Goal: Task Accomplishment & Management: Manage account settings

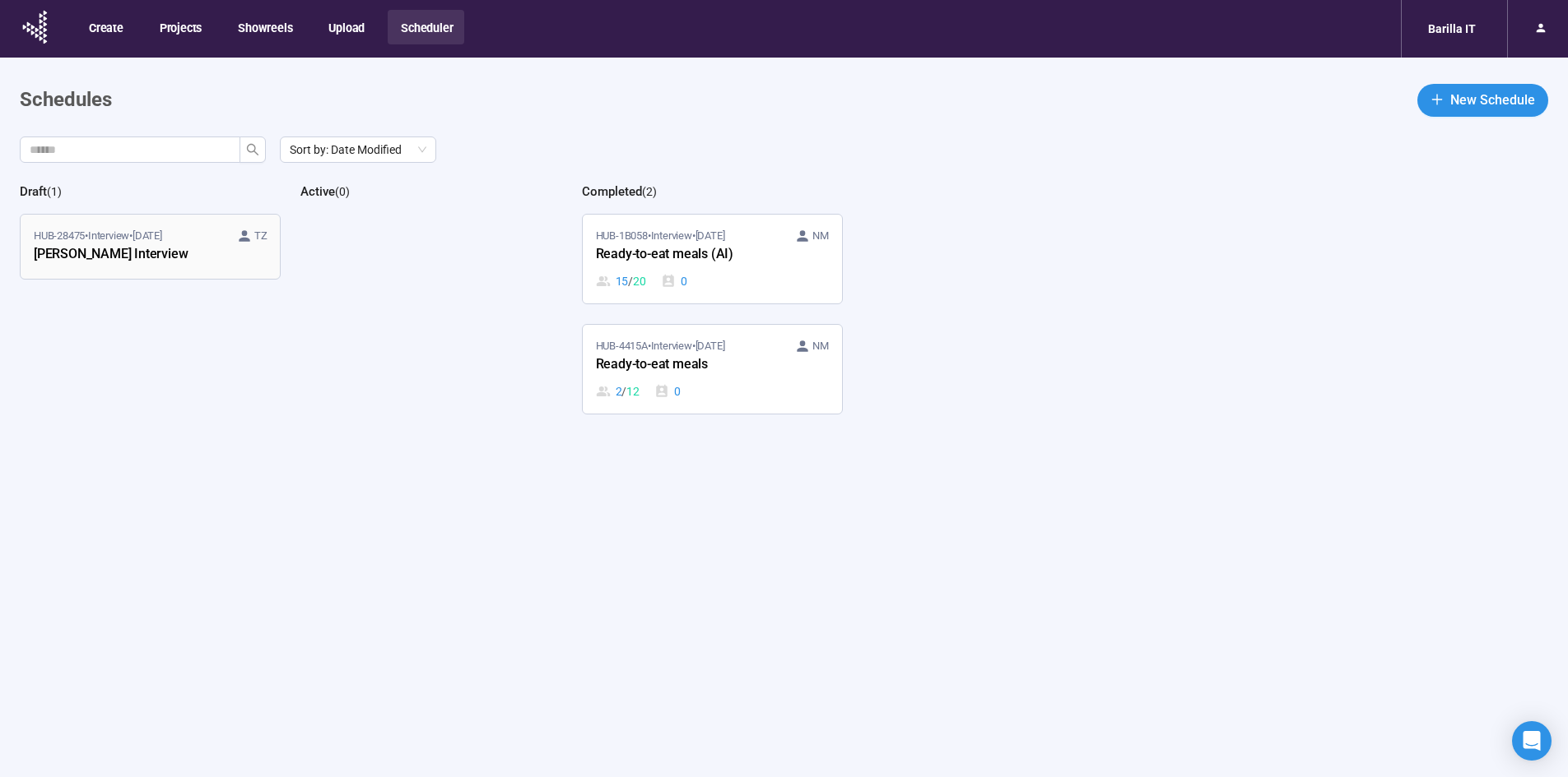
click at [239, 255] on div "HUB-28475 • Interview • [DATE] TZ [PERSON_NAME] Interview" at bounding box center [150, 247] width 233 height 38
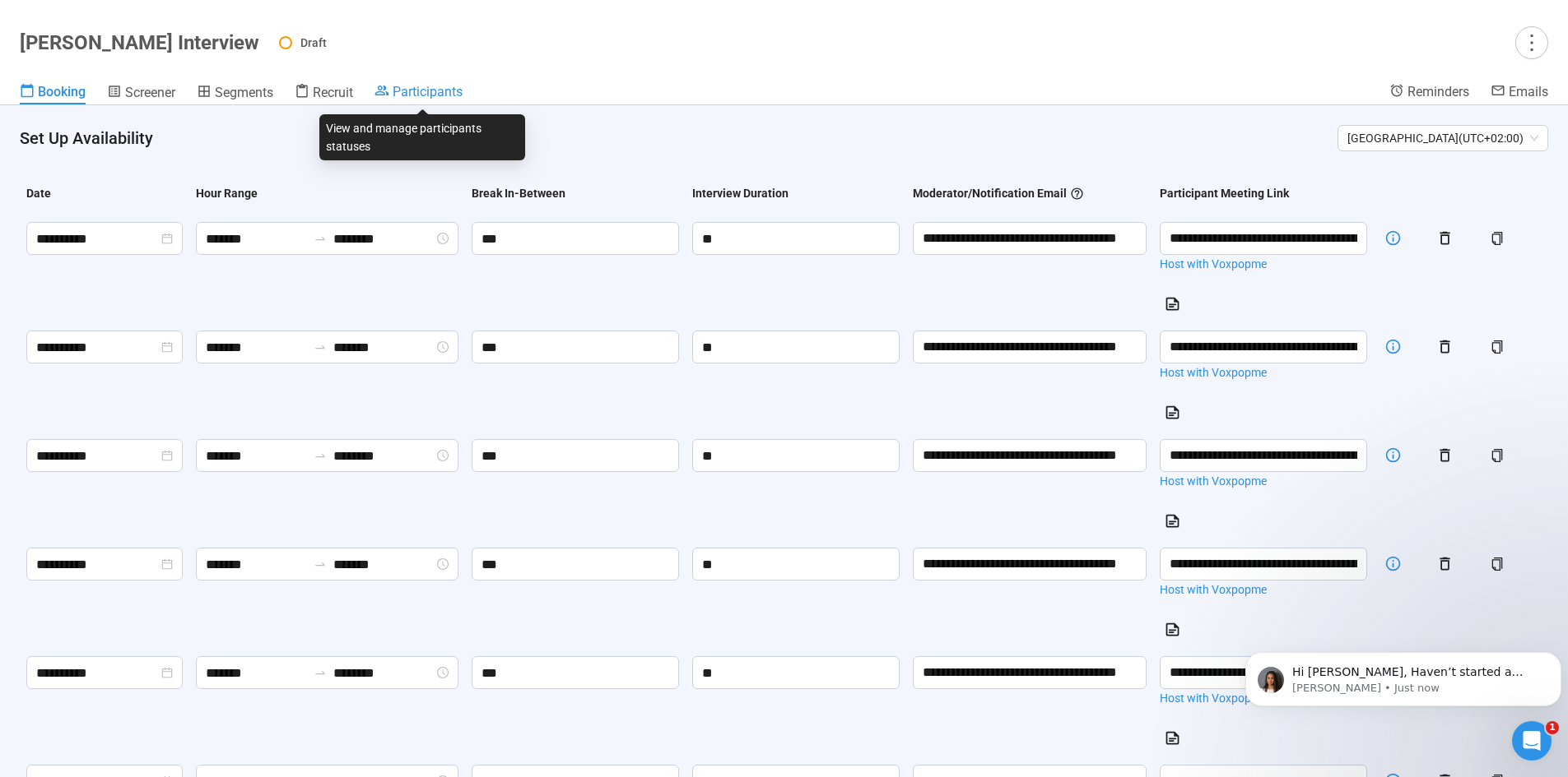
click at [404, 85] on span "Participants" at bounding box center [427, 91] width 70 height 16
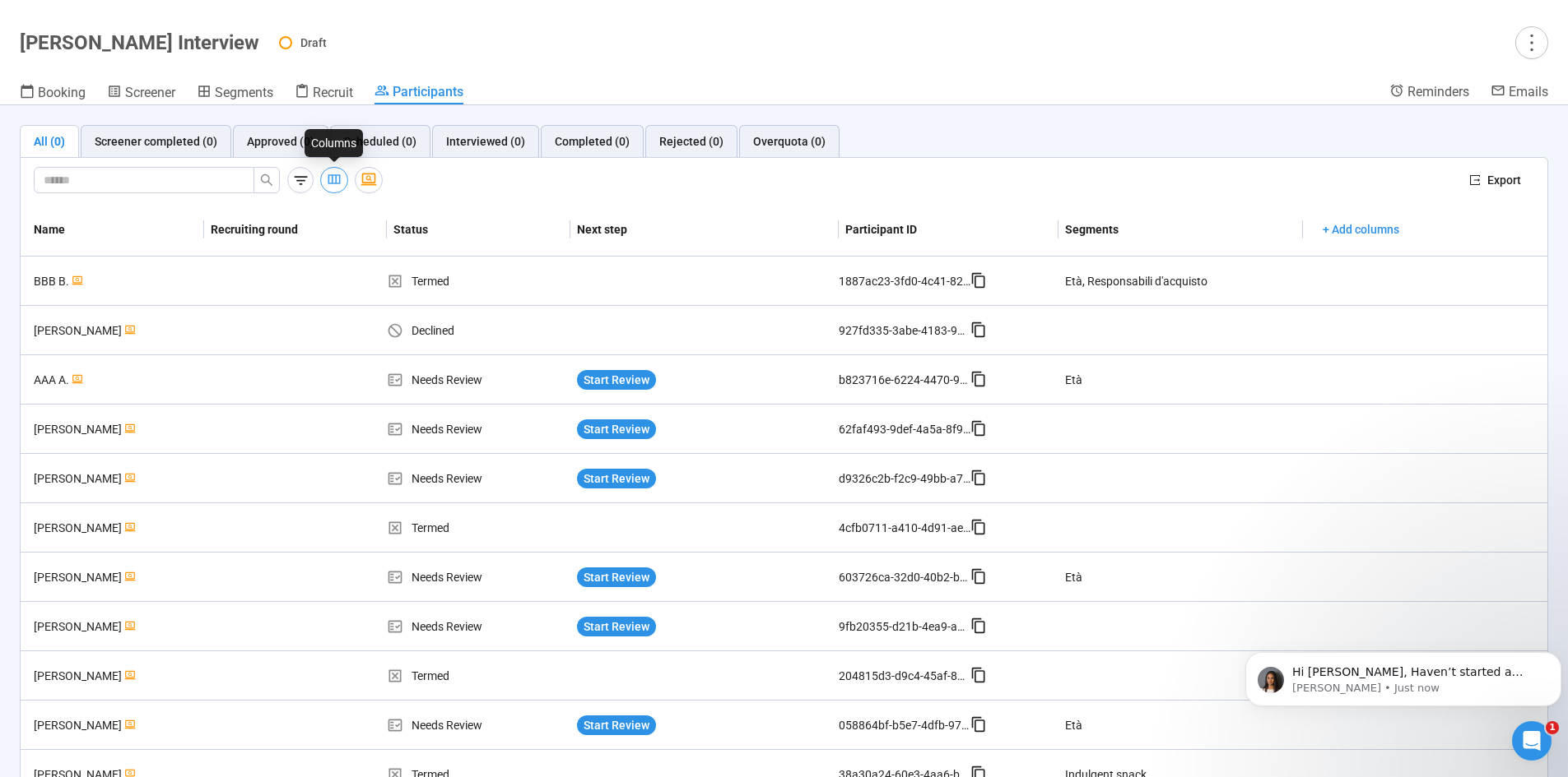
click at [328, 175] on icon "button" at bounding box center [334, 180] width 12 height 10
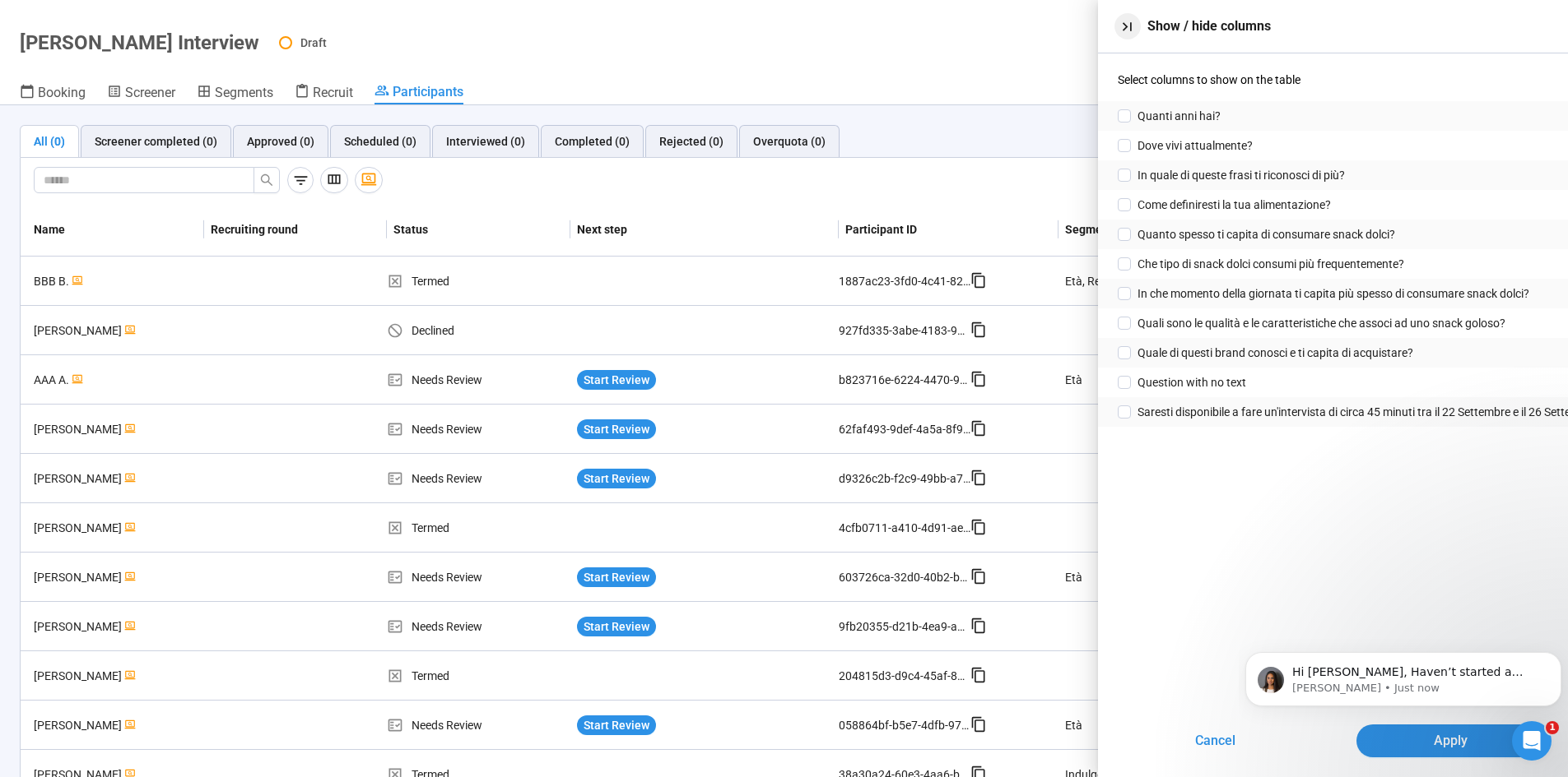
click at [1121, 19] on icon "button" at bounding box center [1127, 26] width 18 height 18
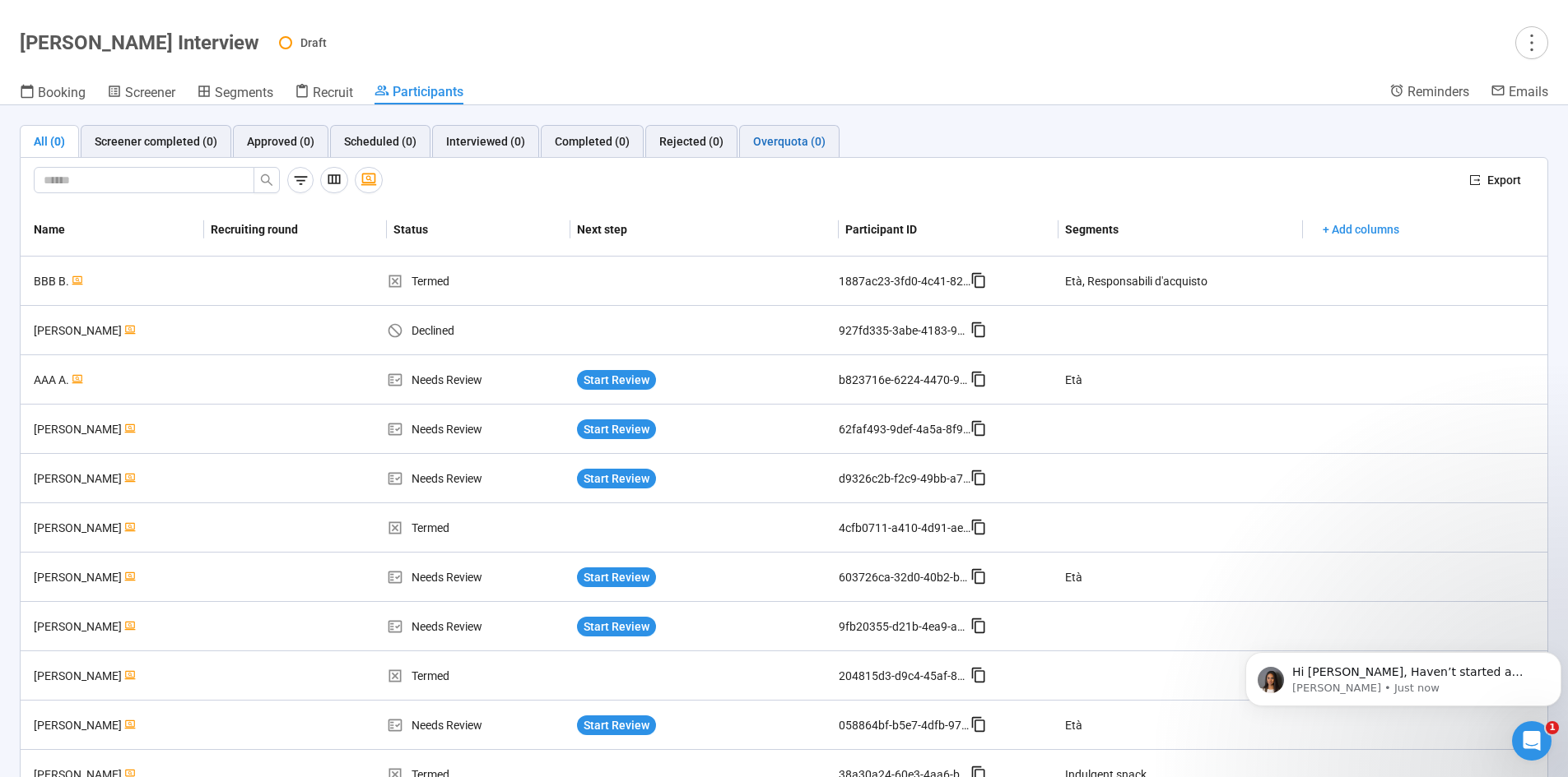
click at [778, 141] on div "Overquota (0)" at bounding box center [790, 141] width 73 height 18
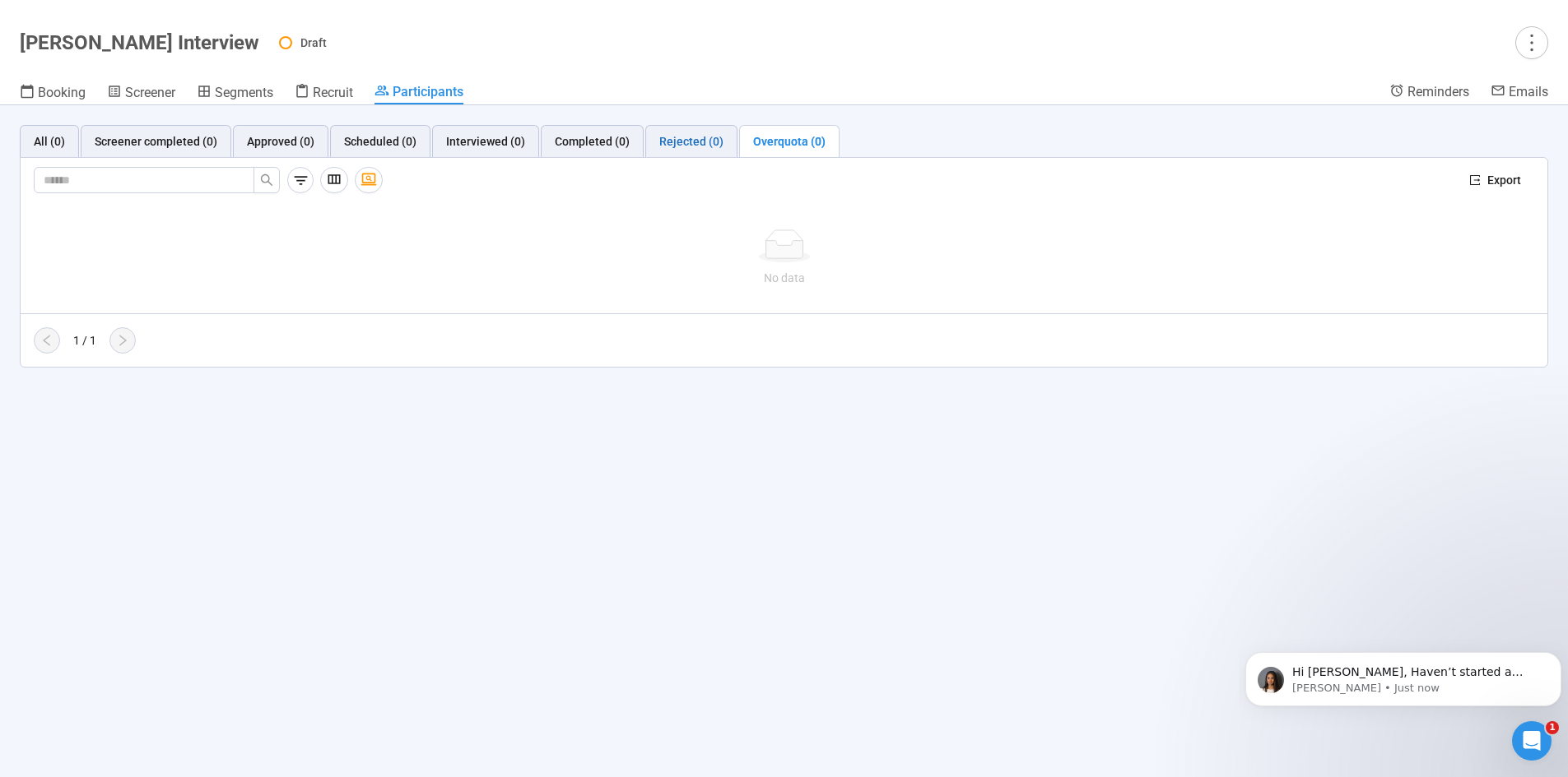
click at [671, 143] on div "Rejected (0)" at bounding box center [691, 141] width 64 height 18
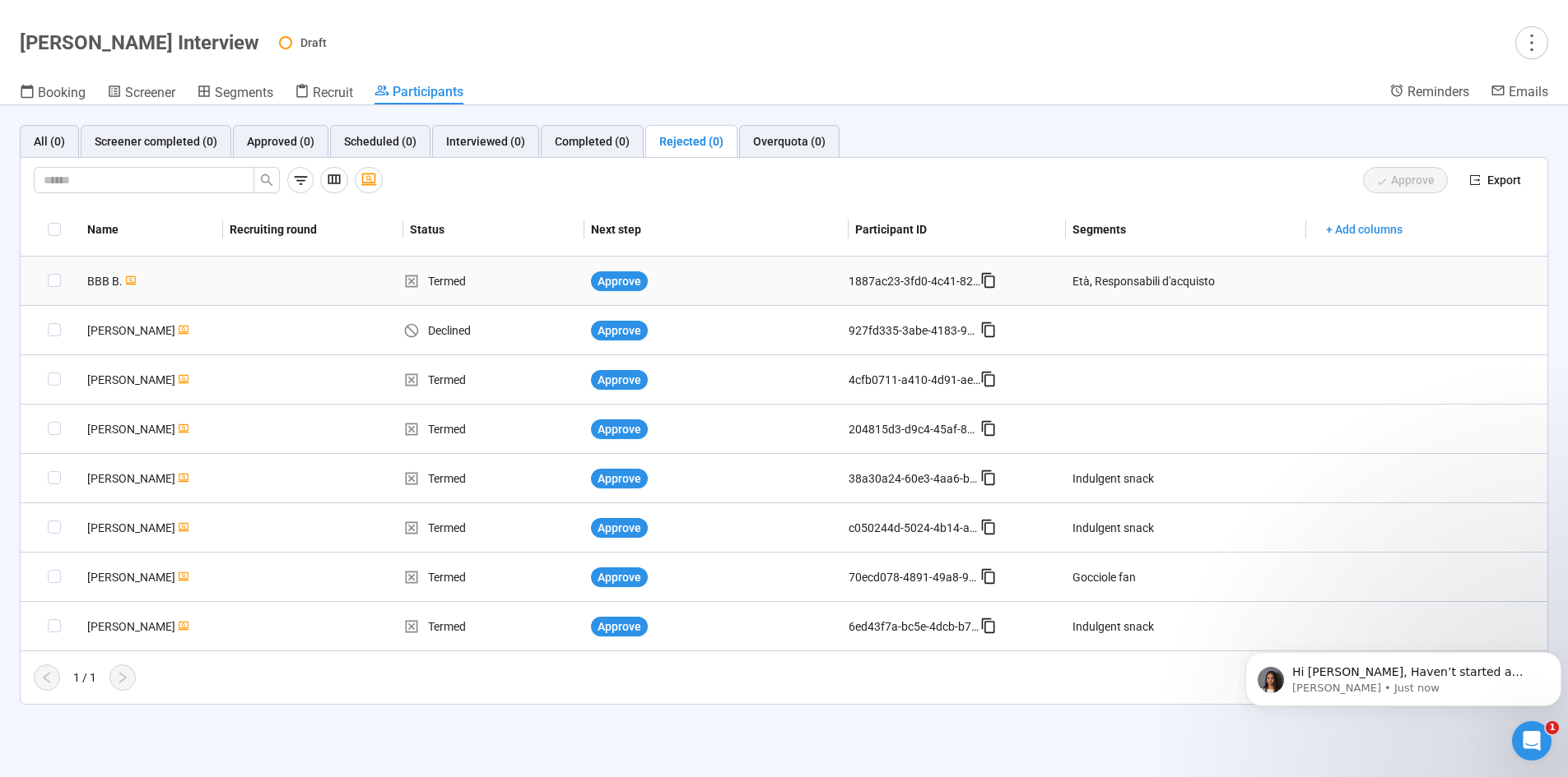
click at [1199, 273] on div "Età, Responsabili d'acquisto" at bounding box center [1143, 280] width 143 height 18
click at [1176, 280] on div "Età, Responsabili d'acquisto" at bounding box center [1143, 280] width 143 height 18
click at [1107, 534] on div "Indulgent snack" at bounding box center [1112, 527] width 81 height 18
click at [1142, 240] on th "Segments" at bounding box center [1186, 229] width 241 height 53
click at [1098, 279] on div "Età, Responsabili d'acquisto" at bounding box center [1143, 280] width 143 height 18
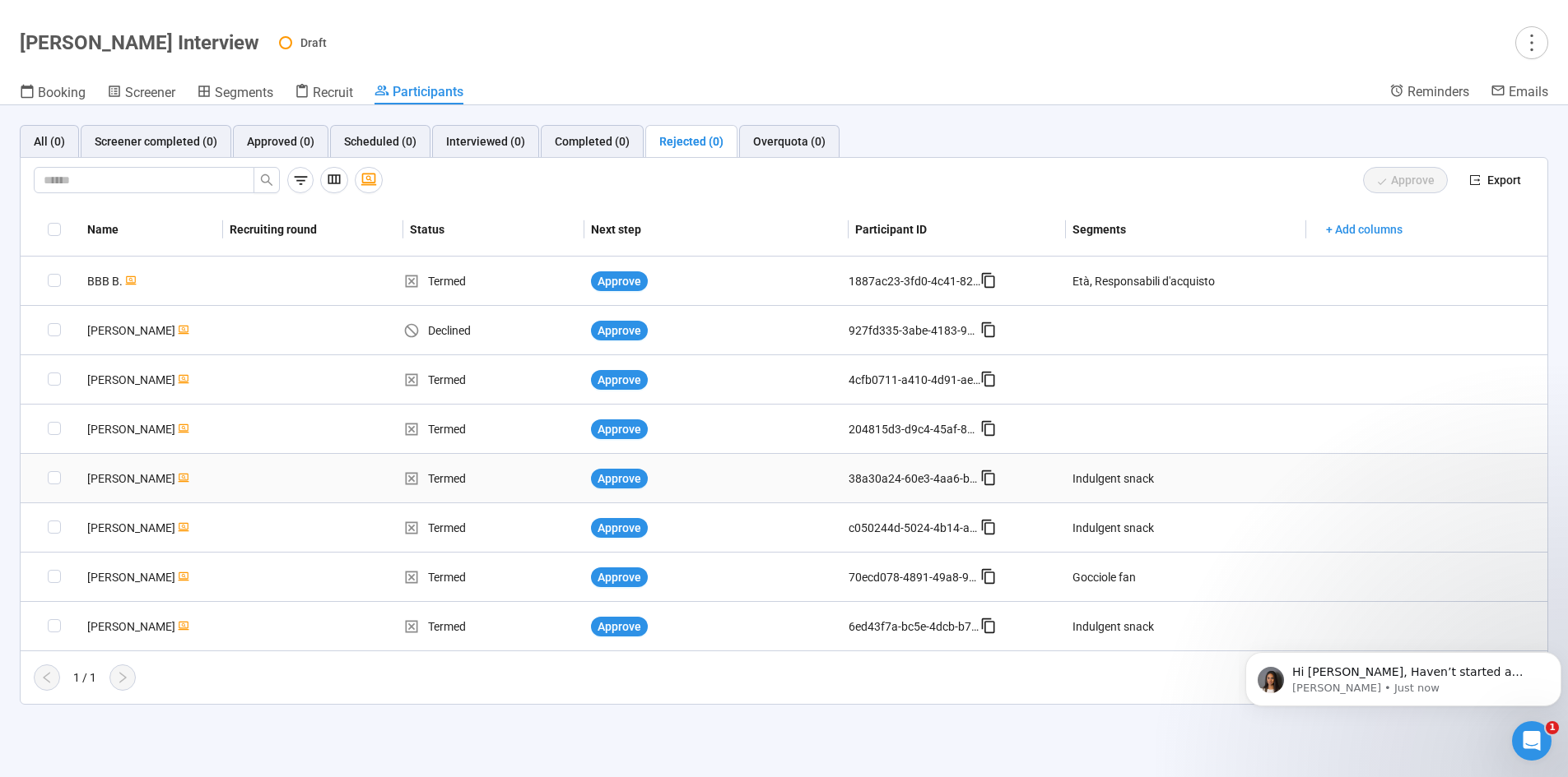
click at [392, 481] on td at bounding box center [312, 478] width 180 height 49
click at [598, 142] on div "Completed (0)" at bounding box center [592, 141] width 75 height 18
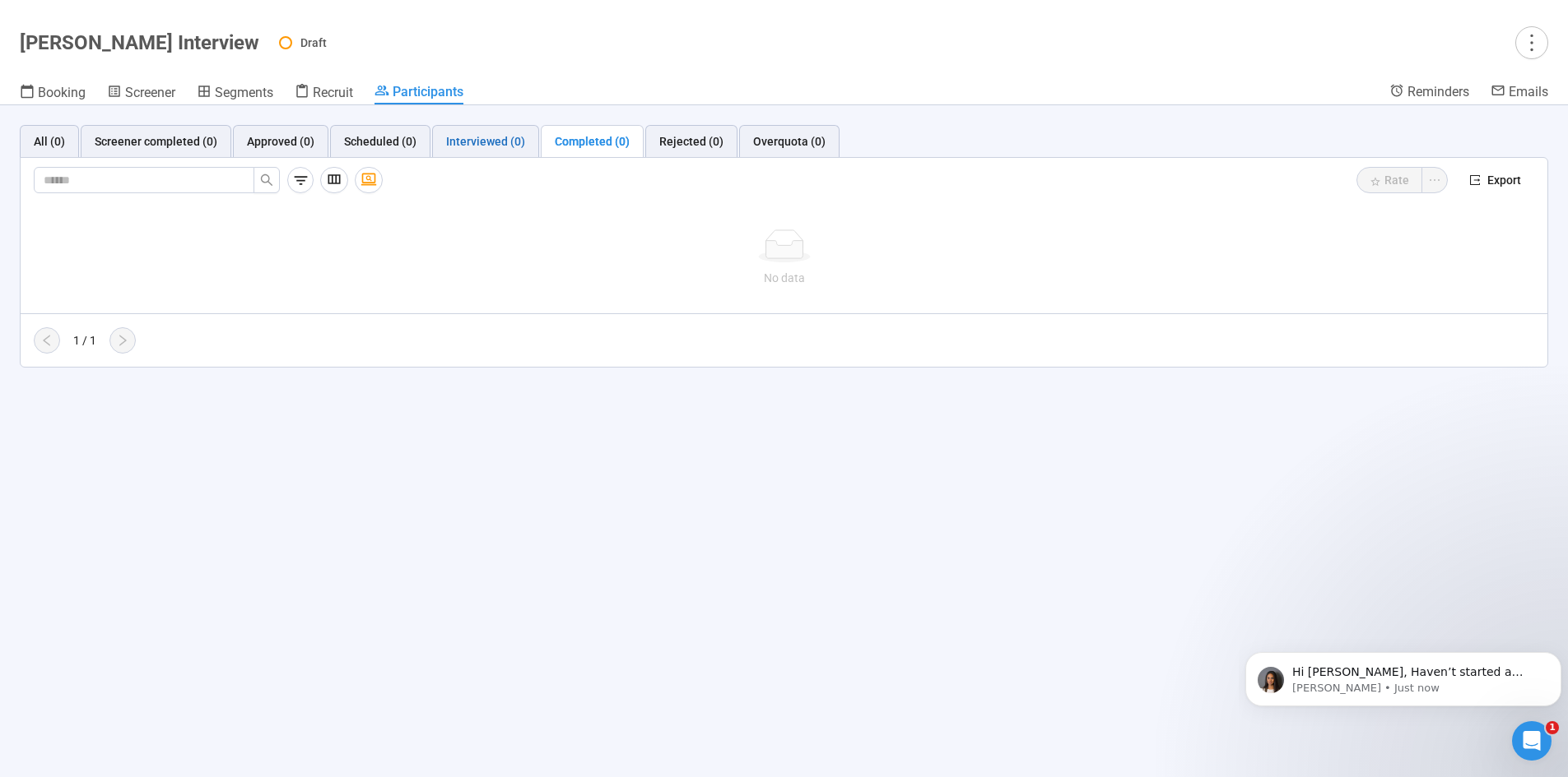
click at [493, 137] on div "Interviewed (0)" at bounding box center [485, 141] width 79 height 18
click at [392, 134] on div "Scheduled (0)" at bounding box center [380, 141] width 73 height 18
click at [283, 129] on div "Approved (0)" at bounding box center [281, 141] width 95 height 33
click at [186, 129] on div "Screener completed (0)" at bounding box center [157, 141] width 151 height 33
click at [57, 128] on div "All (0)" at bounding box center [49, 141] width 60 height 33
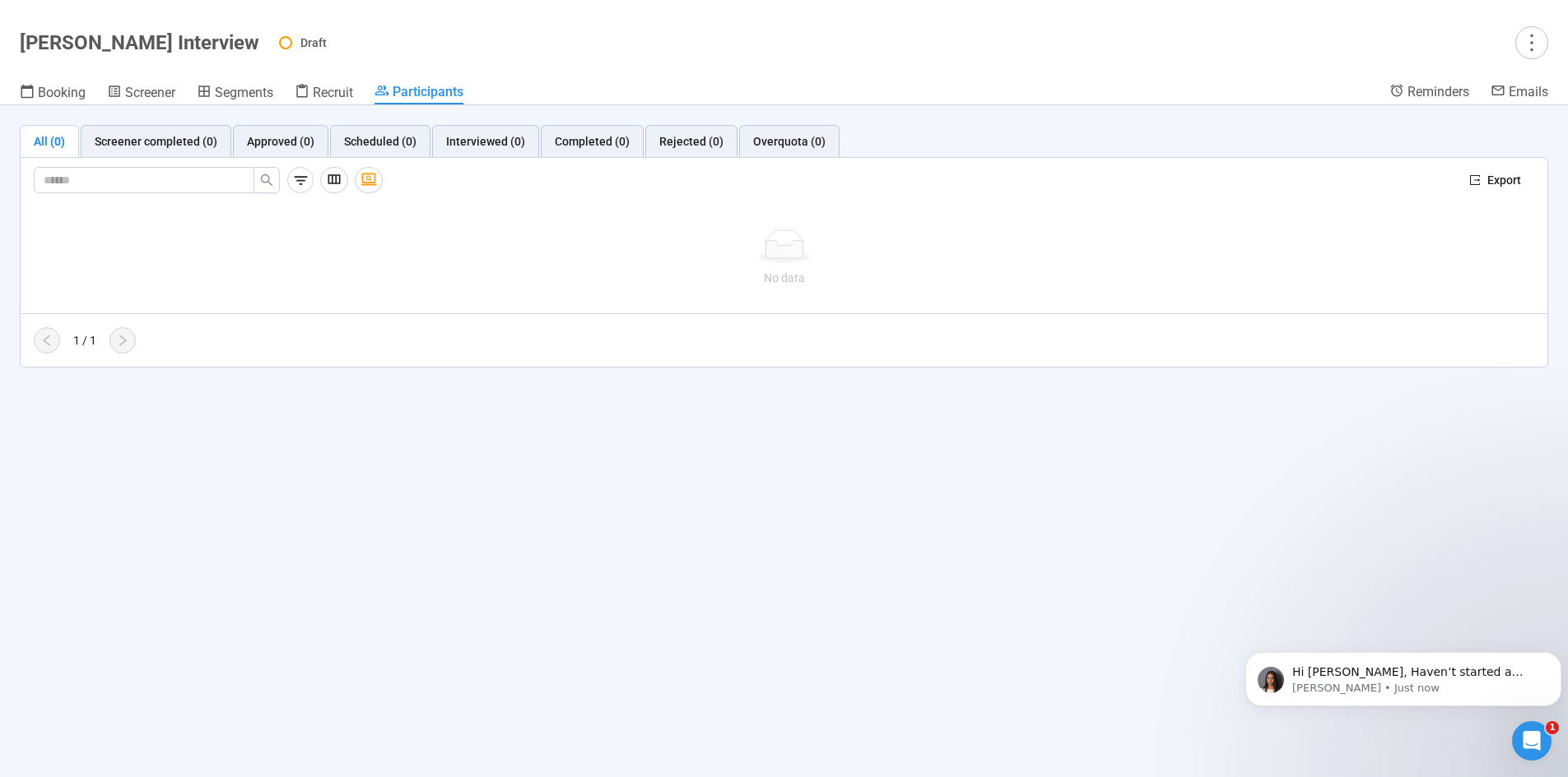
click at [46, 135] on div "All (0)" at bounding box center [49, 141] width 32 height 18
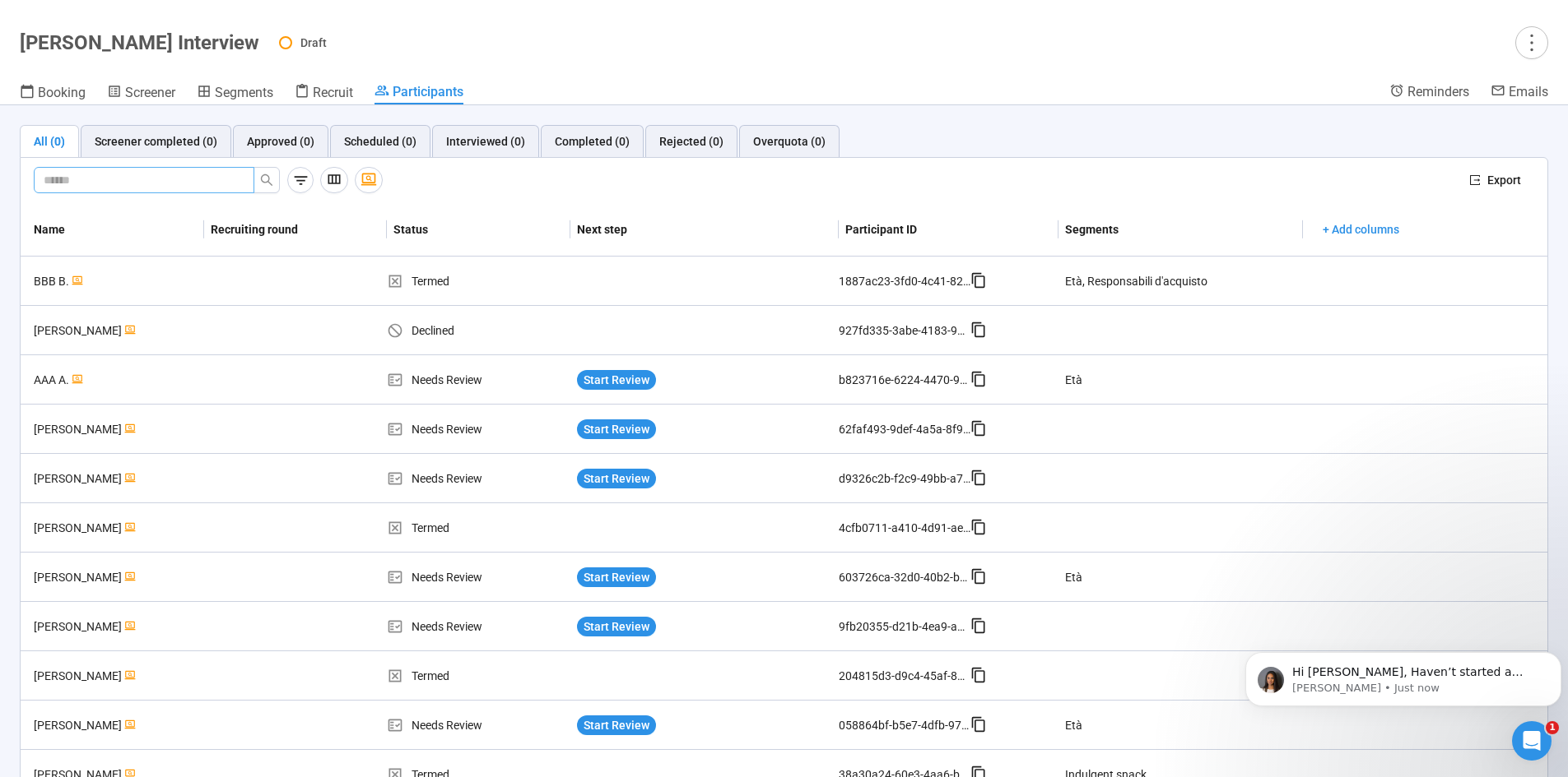
click at [245, 179] on span at bounding box center [144, 180] width 221 height 26
click at [1492, 182] on span "Export" at bounding box center [1504, 180] width 34 height 18
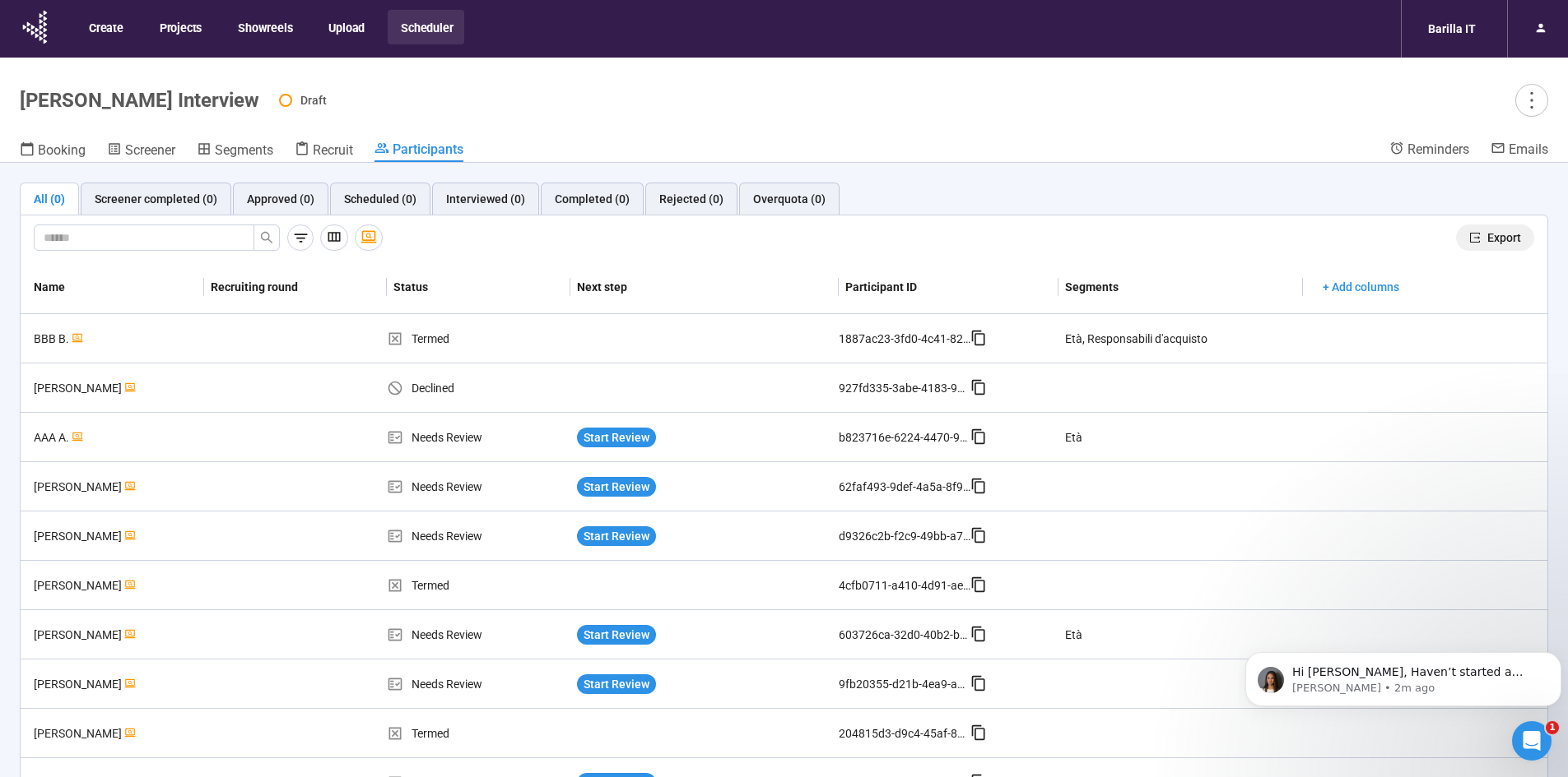
click at [1491, 238] on span "Export" at bounding box center [1504, 237] width 34 height 18
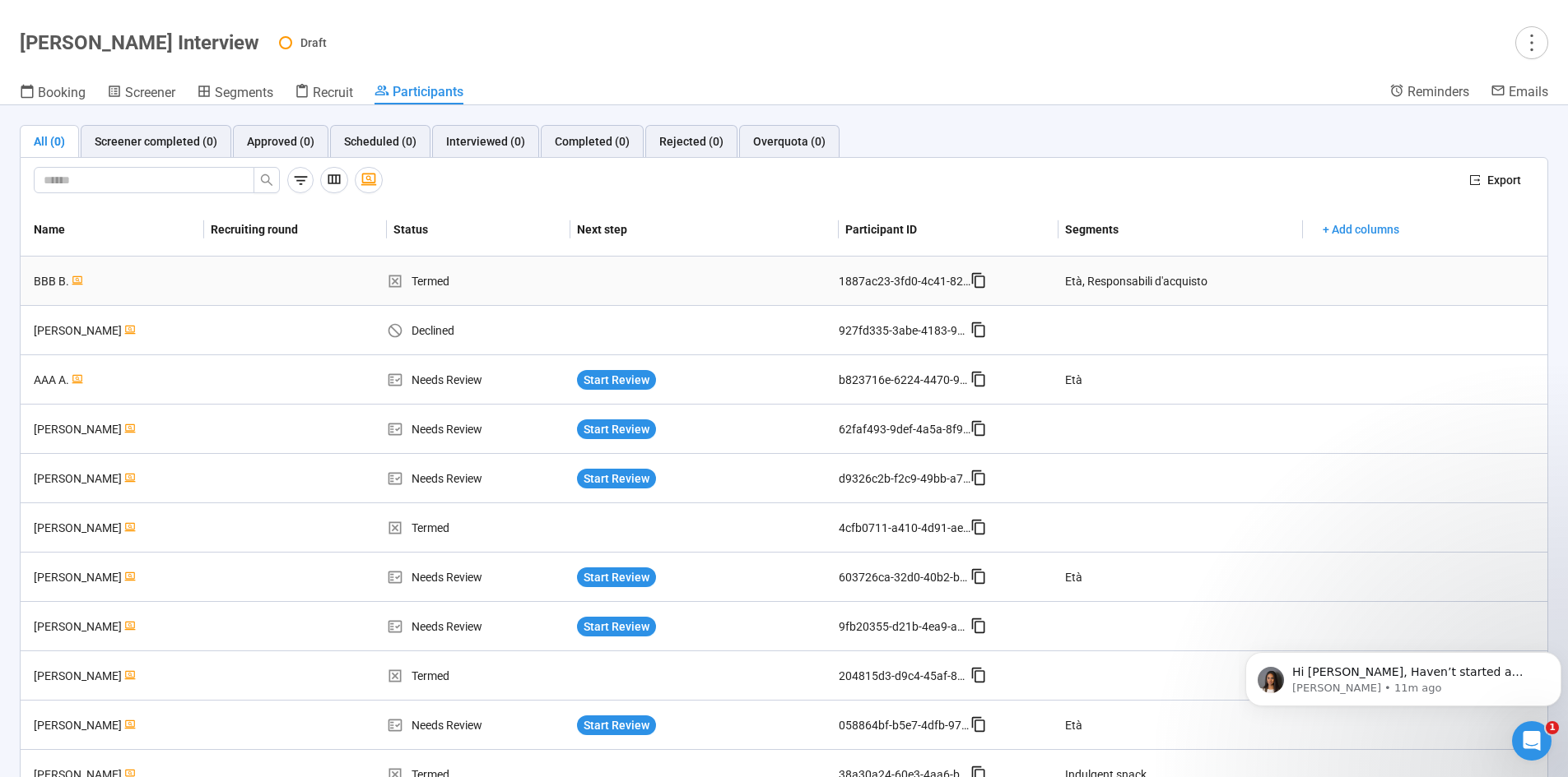
click at [970, 282] on icon at bounding box center [979, 280] width 17 height 17
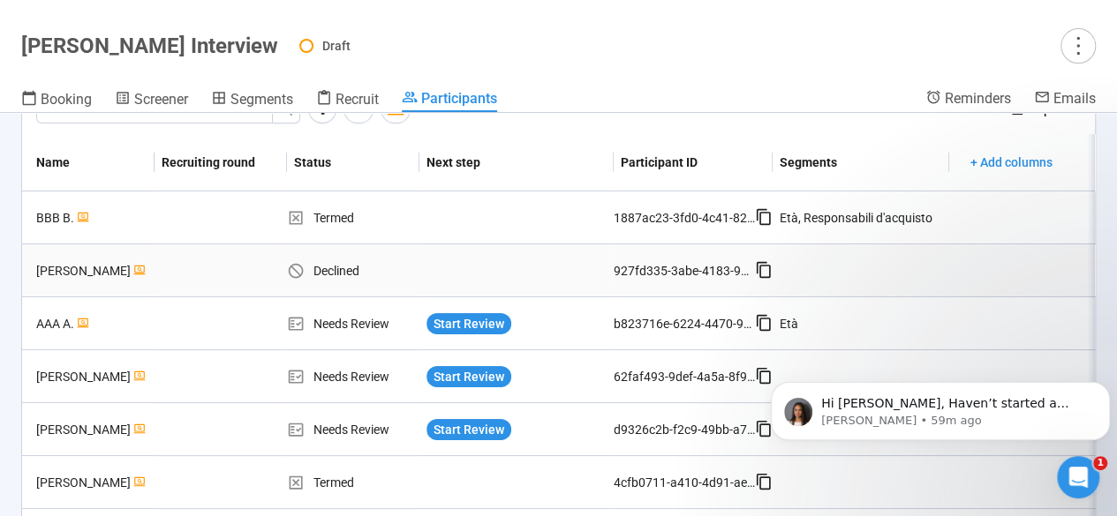
scroll to position [85, 0]
drag, startPoint x: 173, startPoint y: 104, endPoint x: 446, endPoint y: 193, distance: 287.0
click at [173, 104] on span "Screener" at bounding box center [161, 99] width 54 height 17
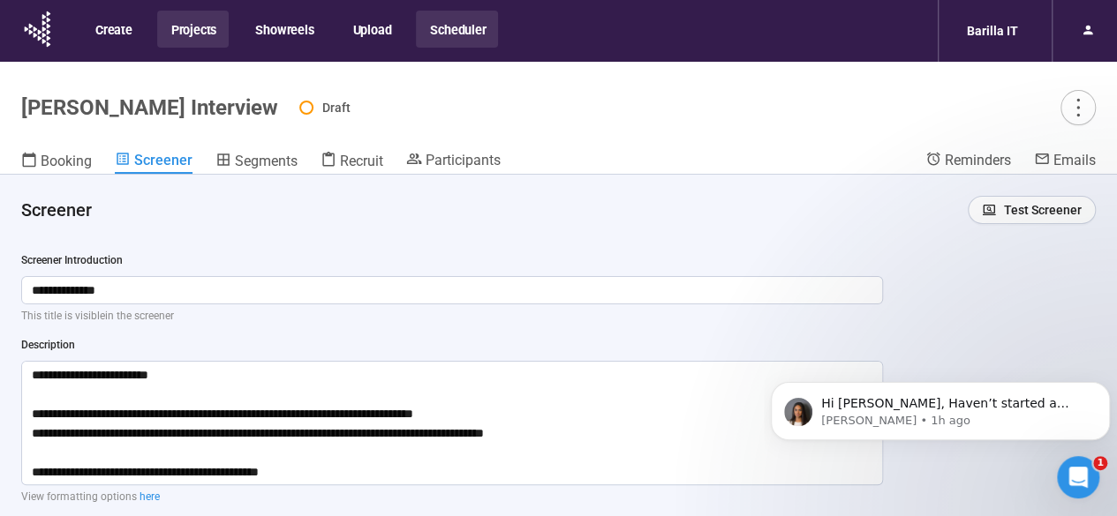
click at [201, 37] on button "Projects" at bounding box center [192, 29] width 71 height 37
